Goal: Task Accomplishment & Management: Manage account settings

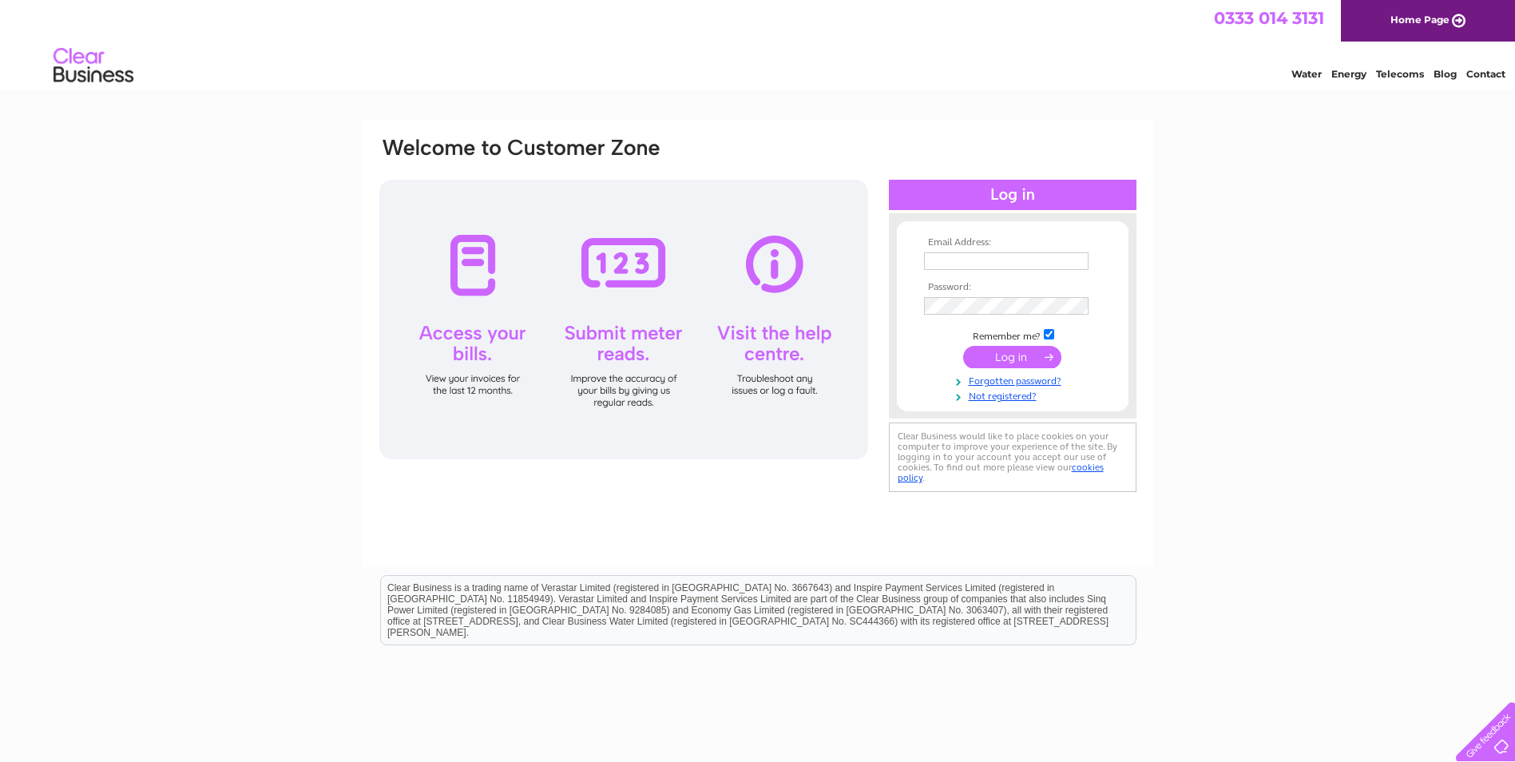
type input "[PERSON_NAME][EMAIL_ADDRESS][DOMAIN_NAME]"
drag, startPoint x: 0, startPoint y: 0, endPoint x: 1011, endPoint y: 352, distance: 1070.4
click at [1011, 352] on input "submit" at bounding box center [1012, 357] width 98 height 22
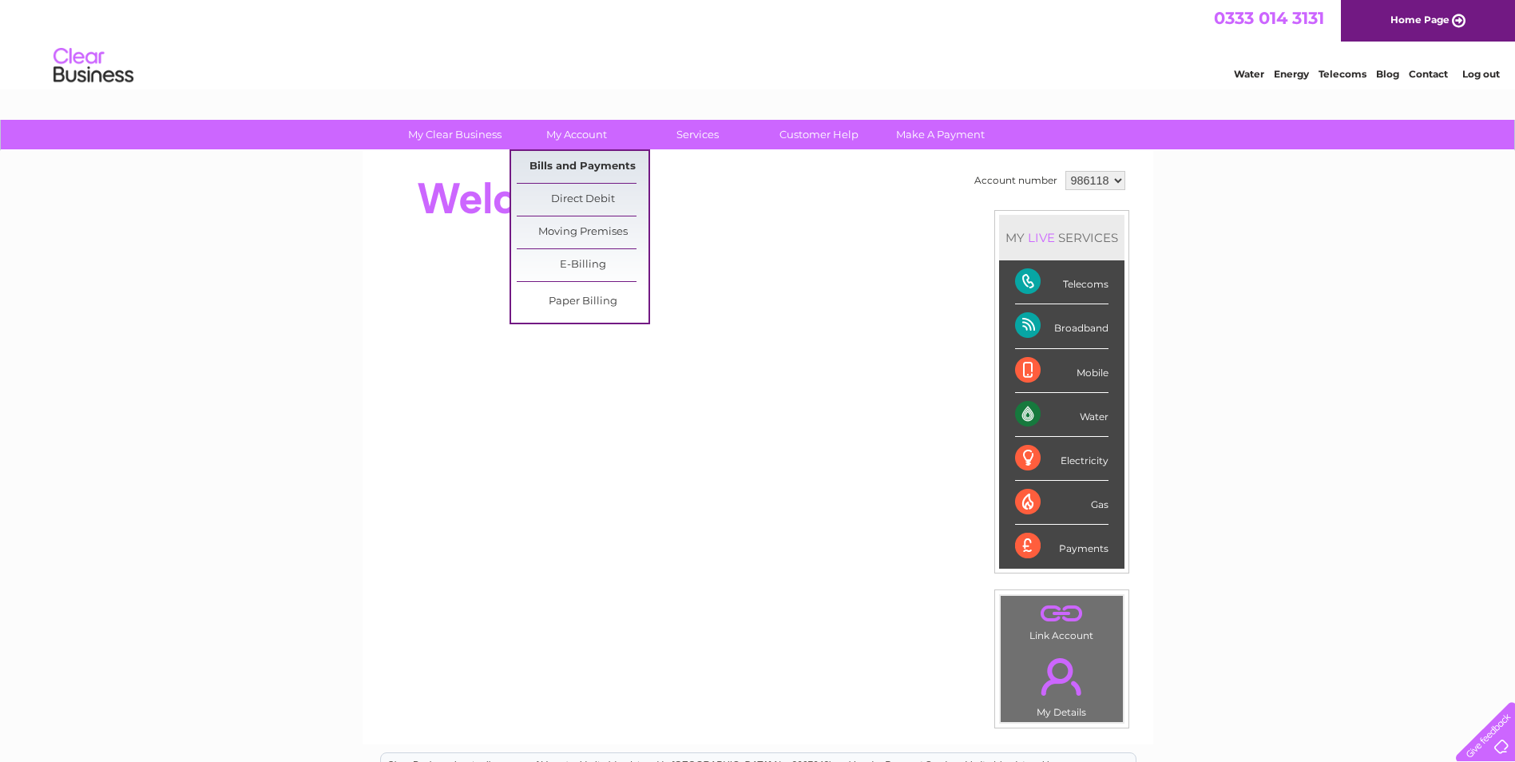
click at [587, 160] on link "Bills and Payments" at bounding box center [583, 167] width 132 height 32
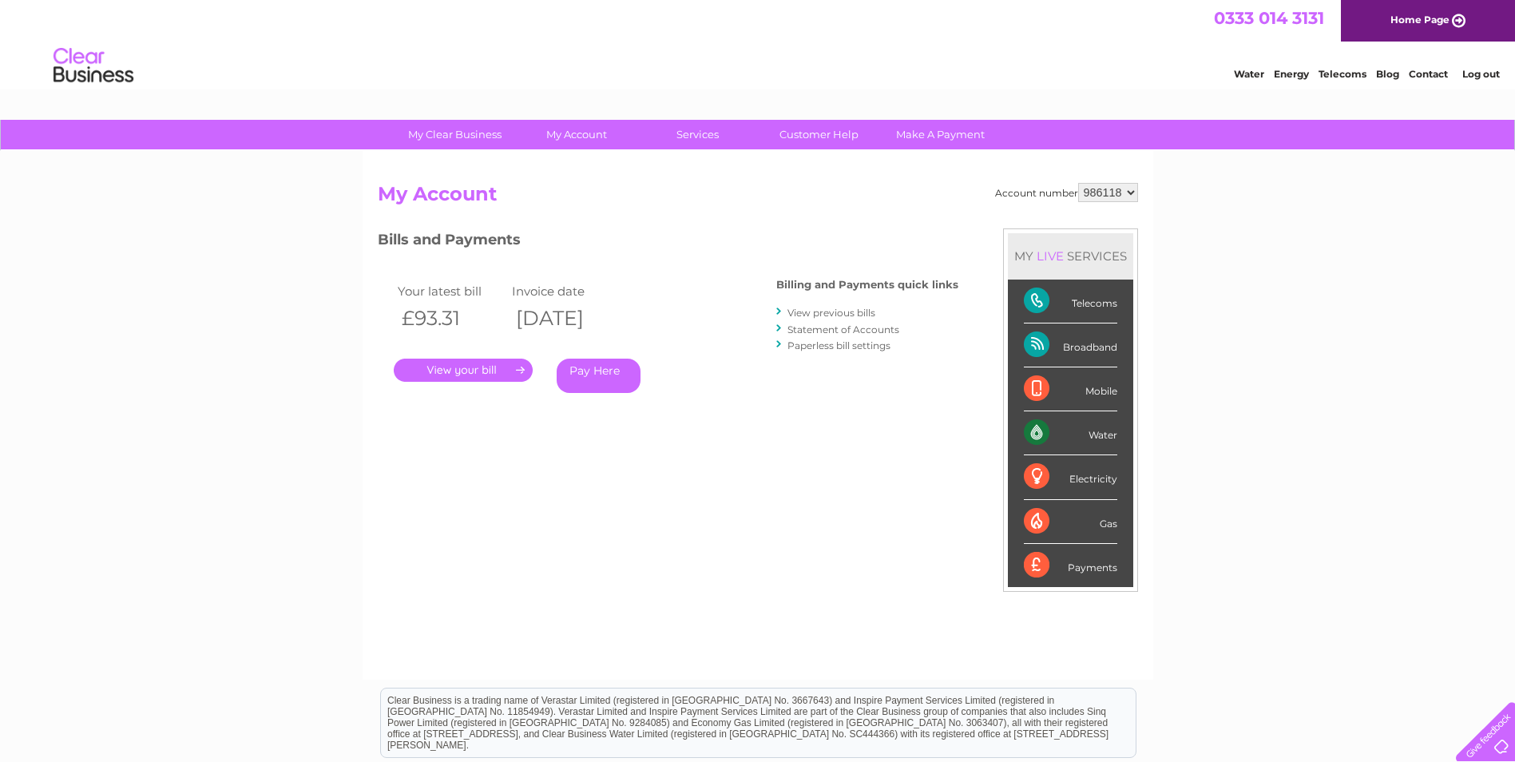
click at [870, 312] on link "View previous bills" at bounding box center [831, 313] width 88 height 12
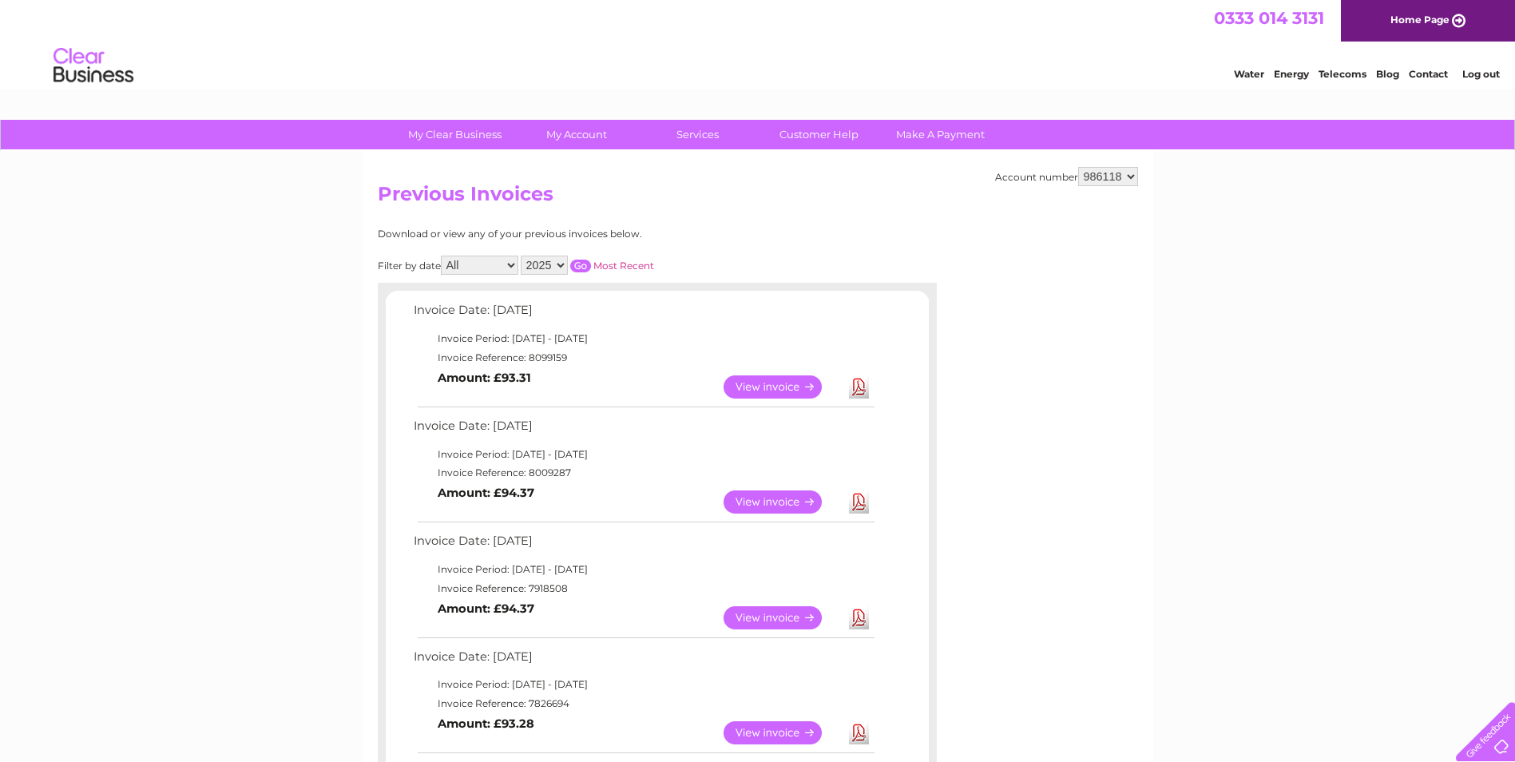
click at [559, 260] on select "2025 2024 2023 2022" at bounding box center [544, 265] width 47 height 19
select select "2024"
click at [522, 256] on select "2025 2024 2023 2022" at bounding box center [544, 265] width 47 height 19
click at [587, 266] on input "button" at bounding box center [580, 266] width 21 height 13
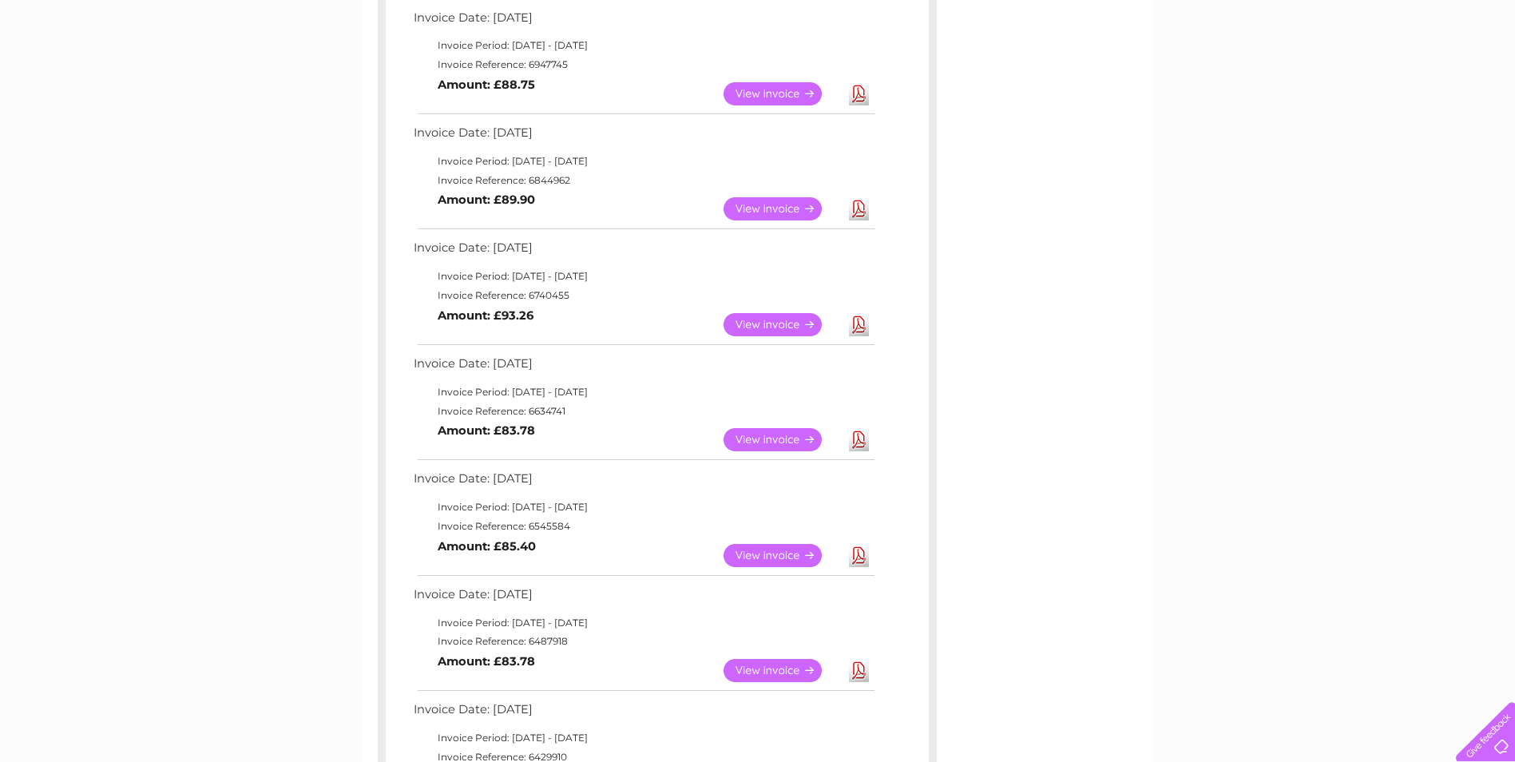
scroll to position [719, 0]
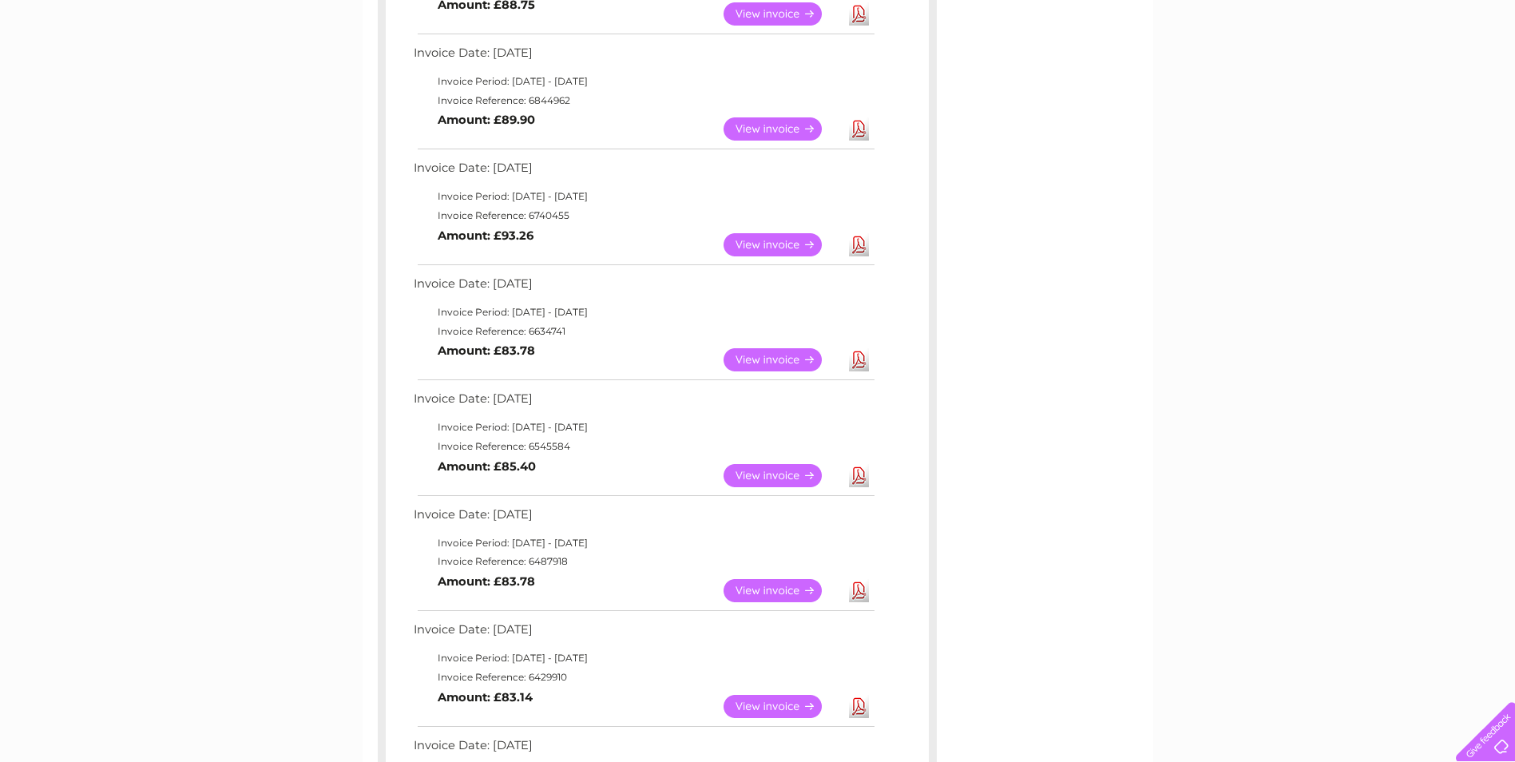
click at [783, 471] on link "View" at bounding box center [781, 475] width 117 height 23
